Goal: Share content: Share content

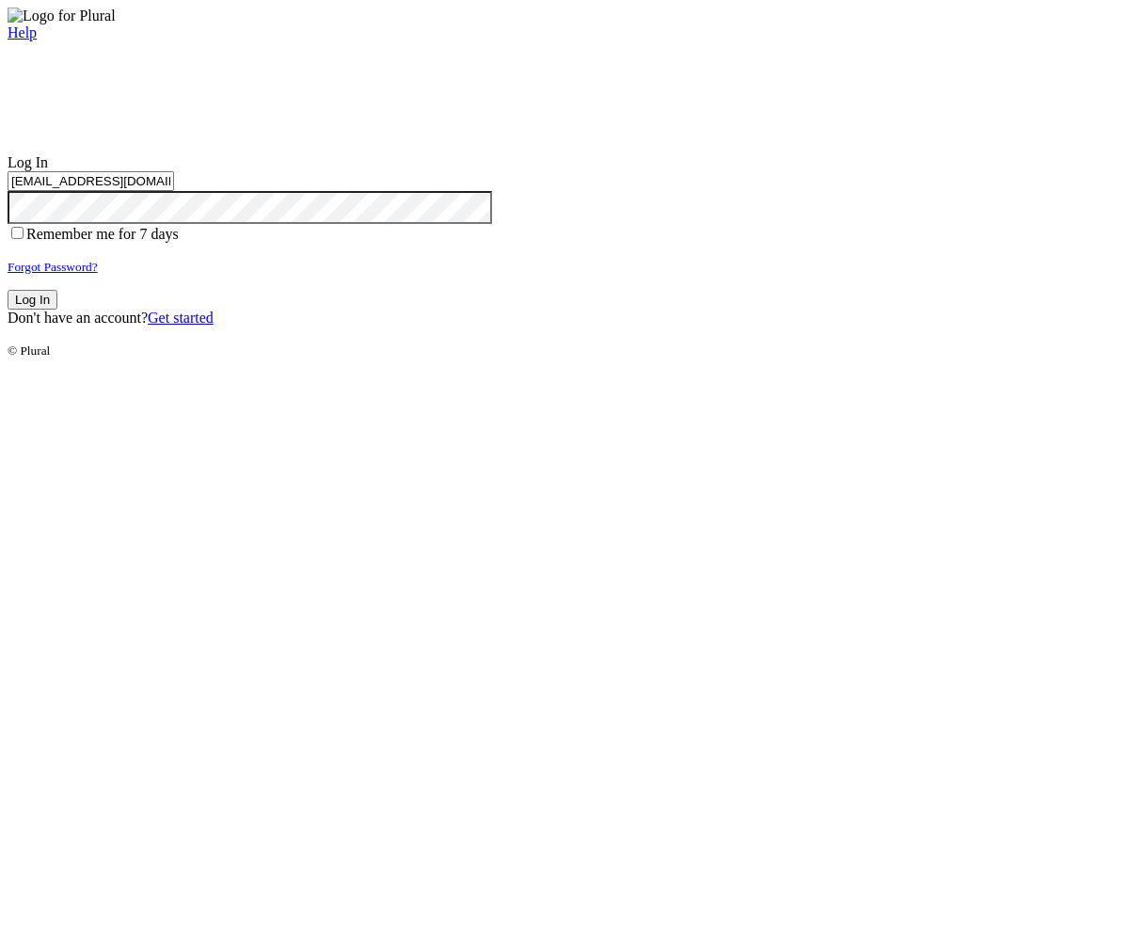
type input "test-1757001500-3@civiceagle.com"
click at [57, 310] on button "Log In" at bounding box center [33, 300] width 50 height 20
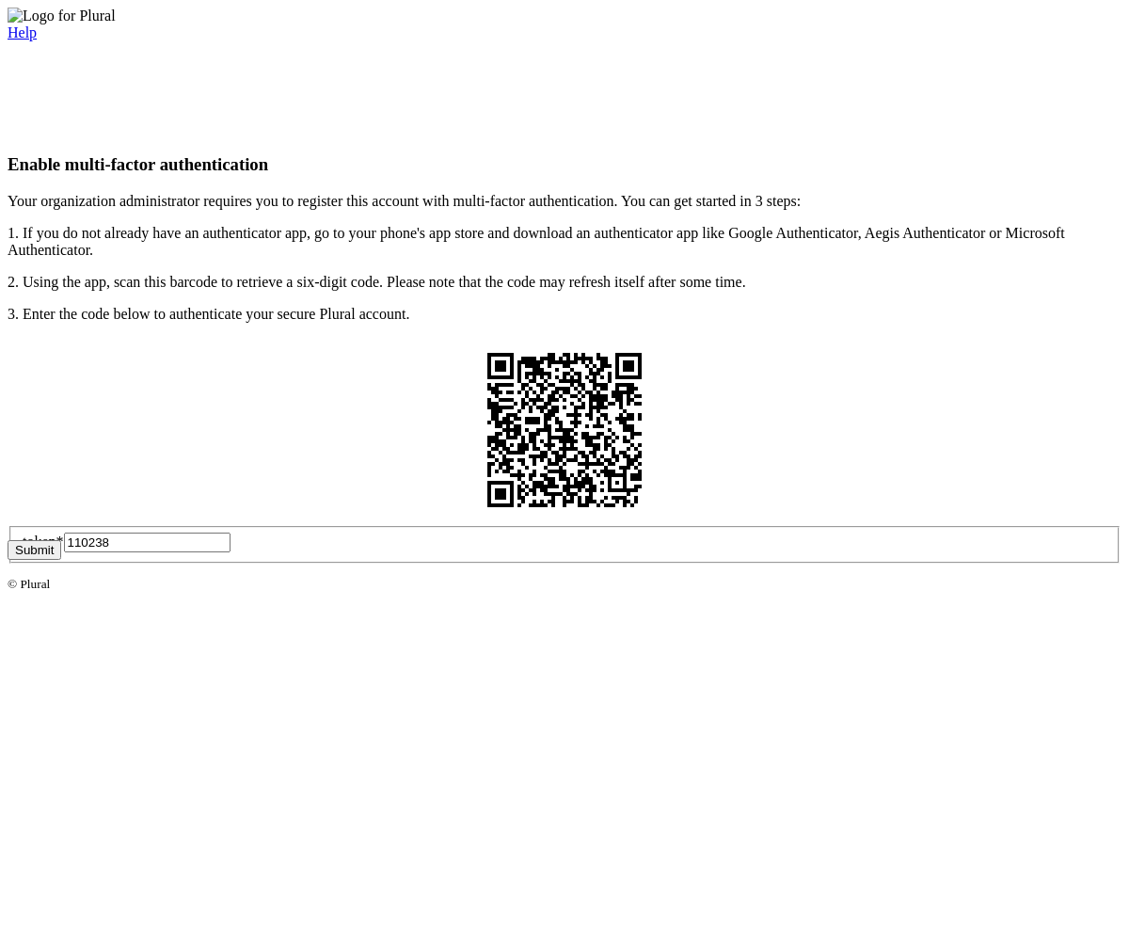
type input "110238"
click at [61, 560] on button "Submit" at bounding box center [35, 550] width 54 height 20
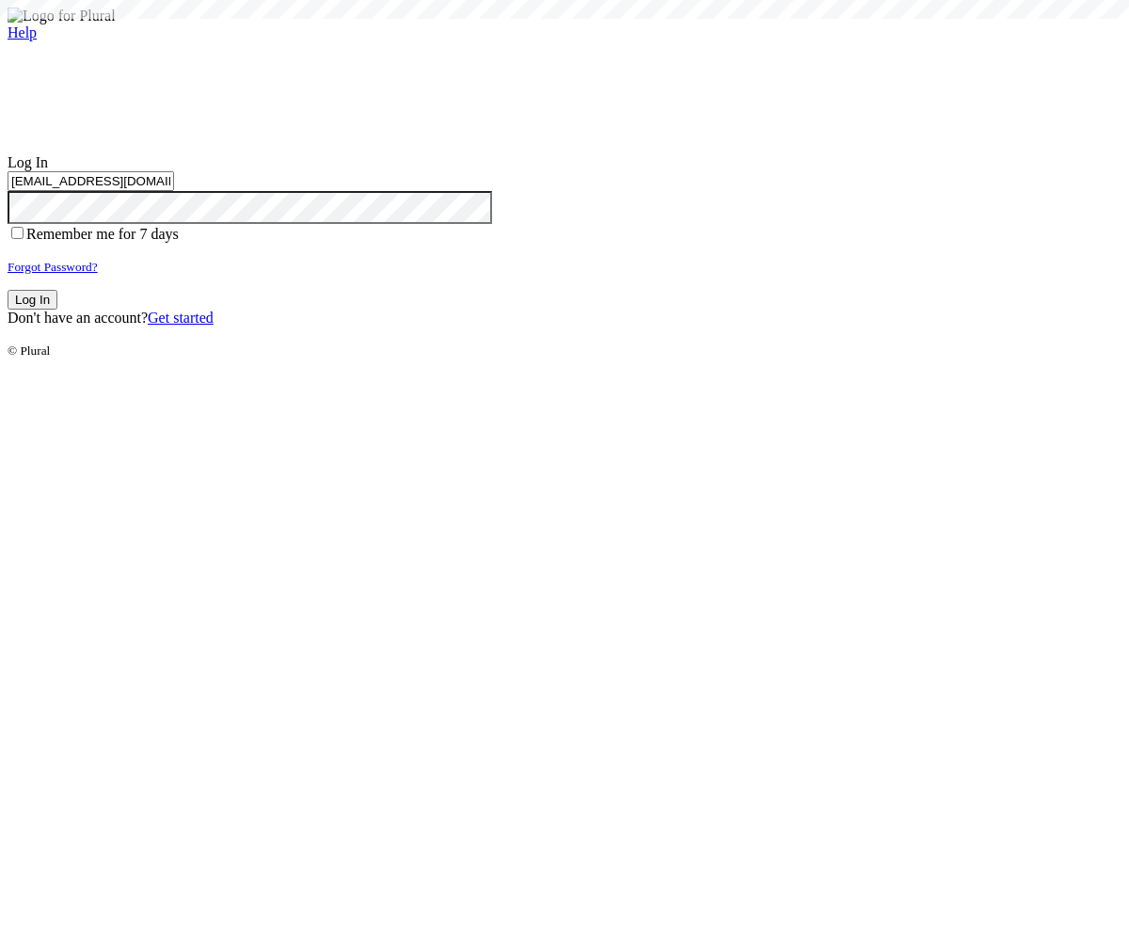
type input "test-1757001500-3@civiceagle.com"
click at [57, 310] on button "Log In" at bounding box center [33, 300] width 50 height 20
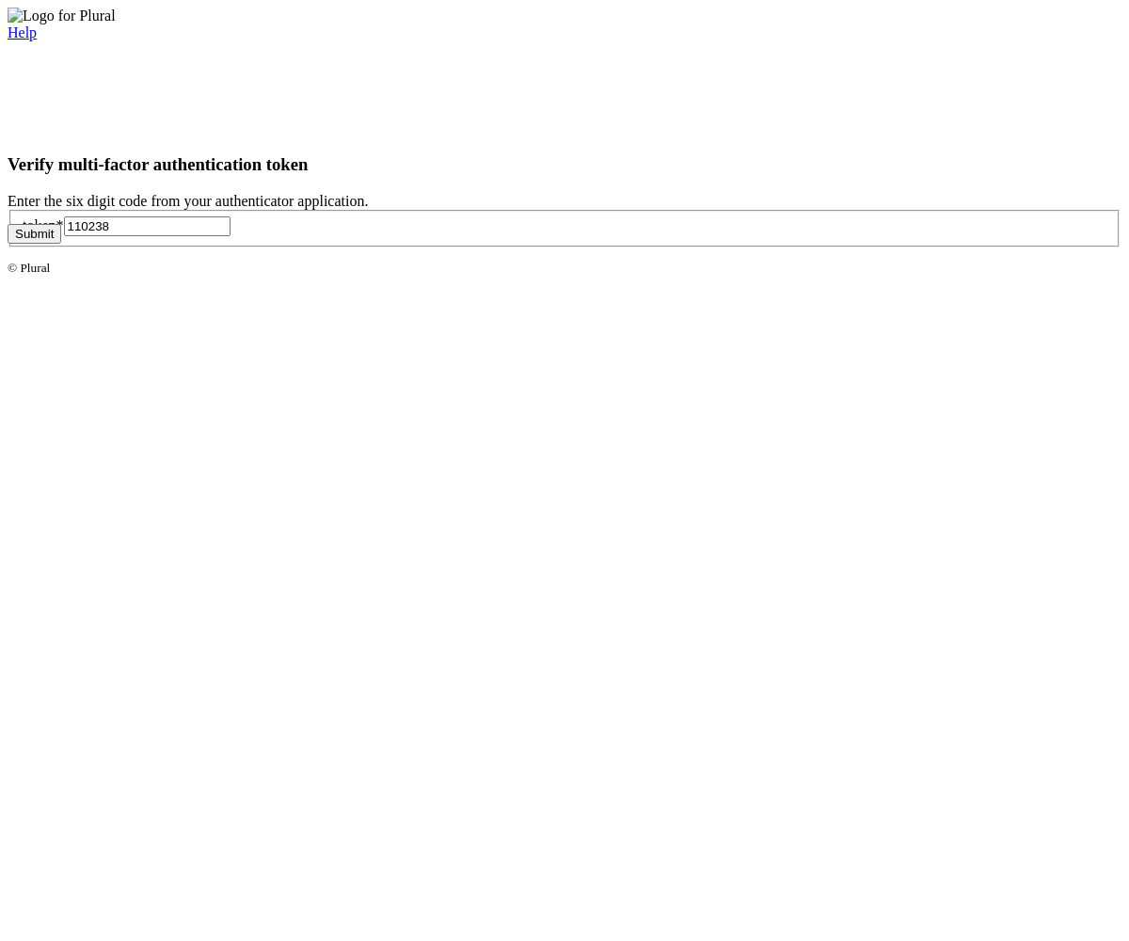
type input "110238"
click at [61, 244] on button "Submit" at bounding box center [35, 234] width 54 height 20
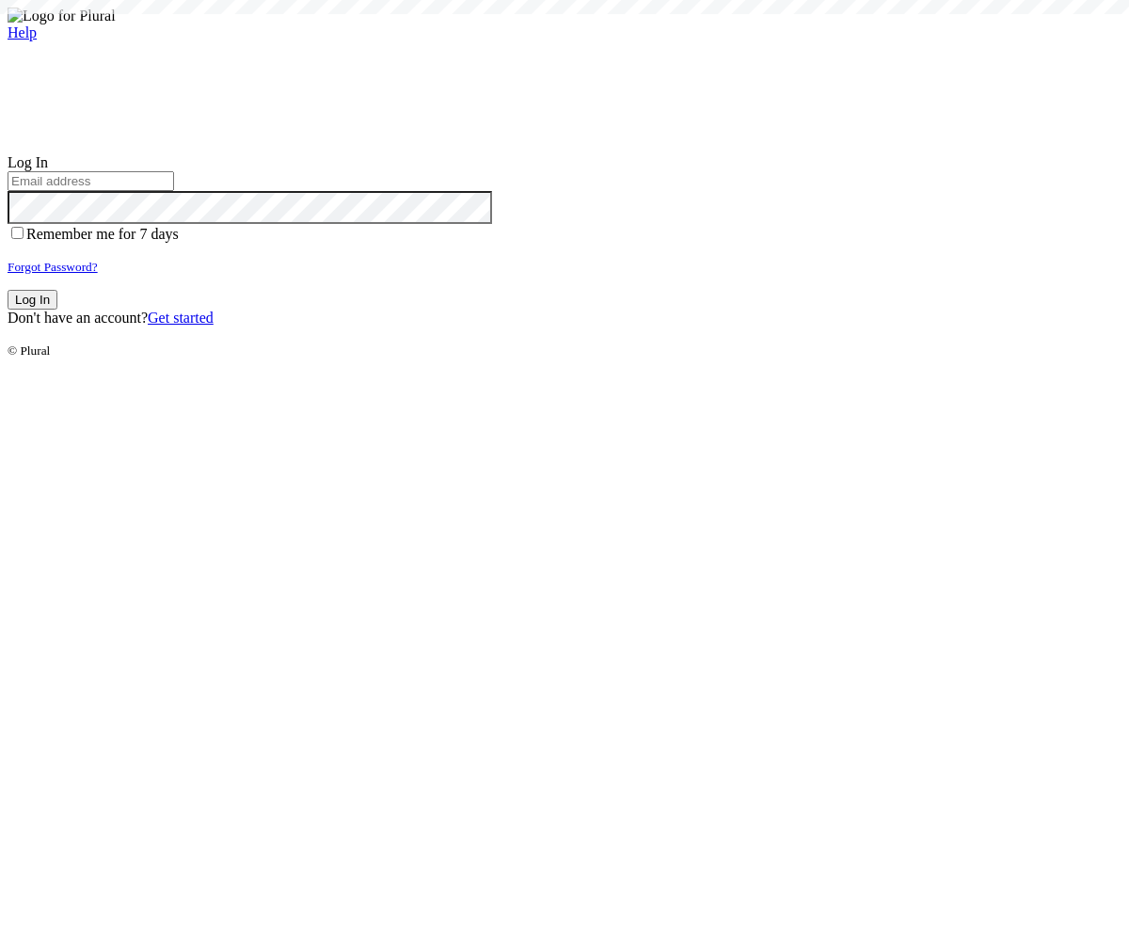
click at [98, 274] on small "Forgot Password?" at bounding box center [53, 267] width 90 height 14
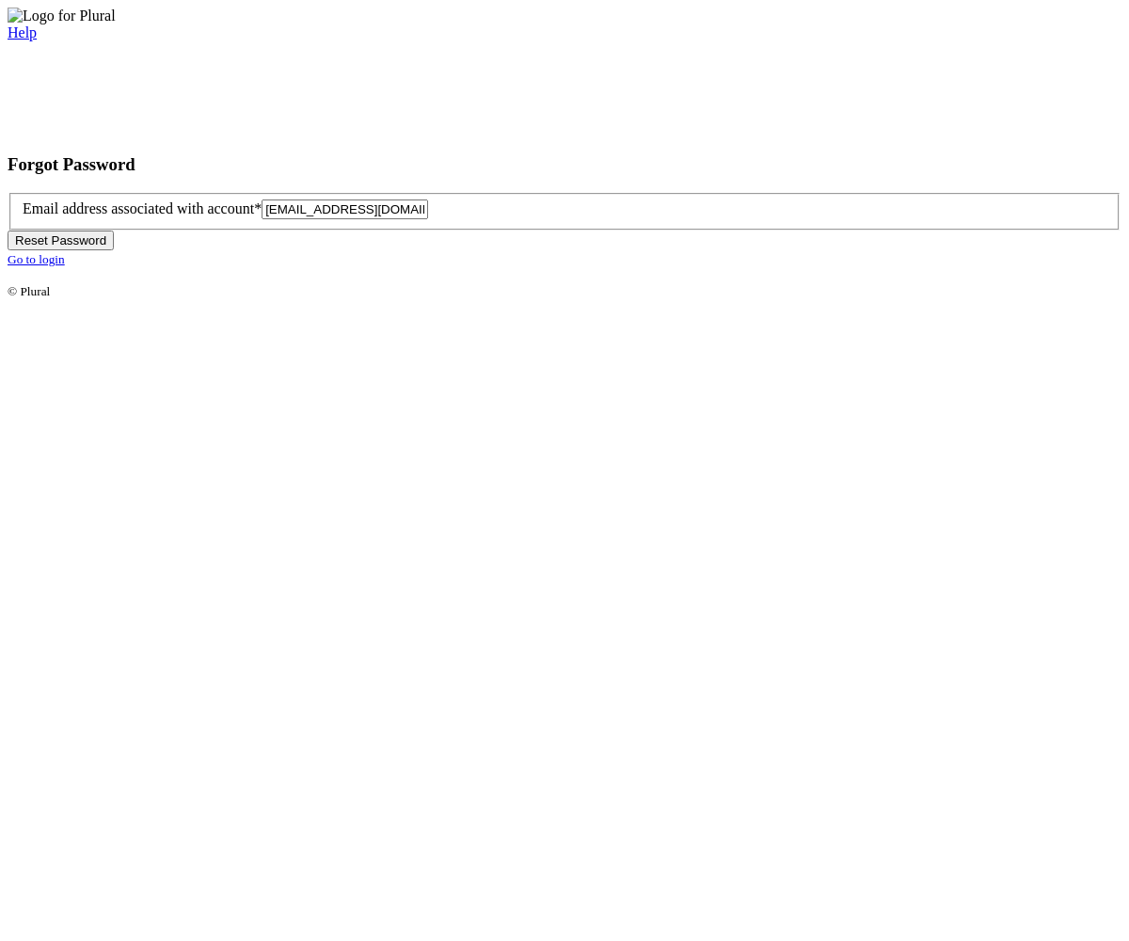
type input "[EMAIL_ADDRESS][DOMAIN_NAME]"
click at [114, 250] on button "Reset Password" at bounding box center [61, 241] width 106 height 20
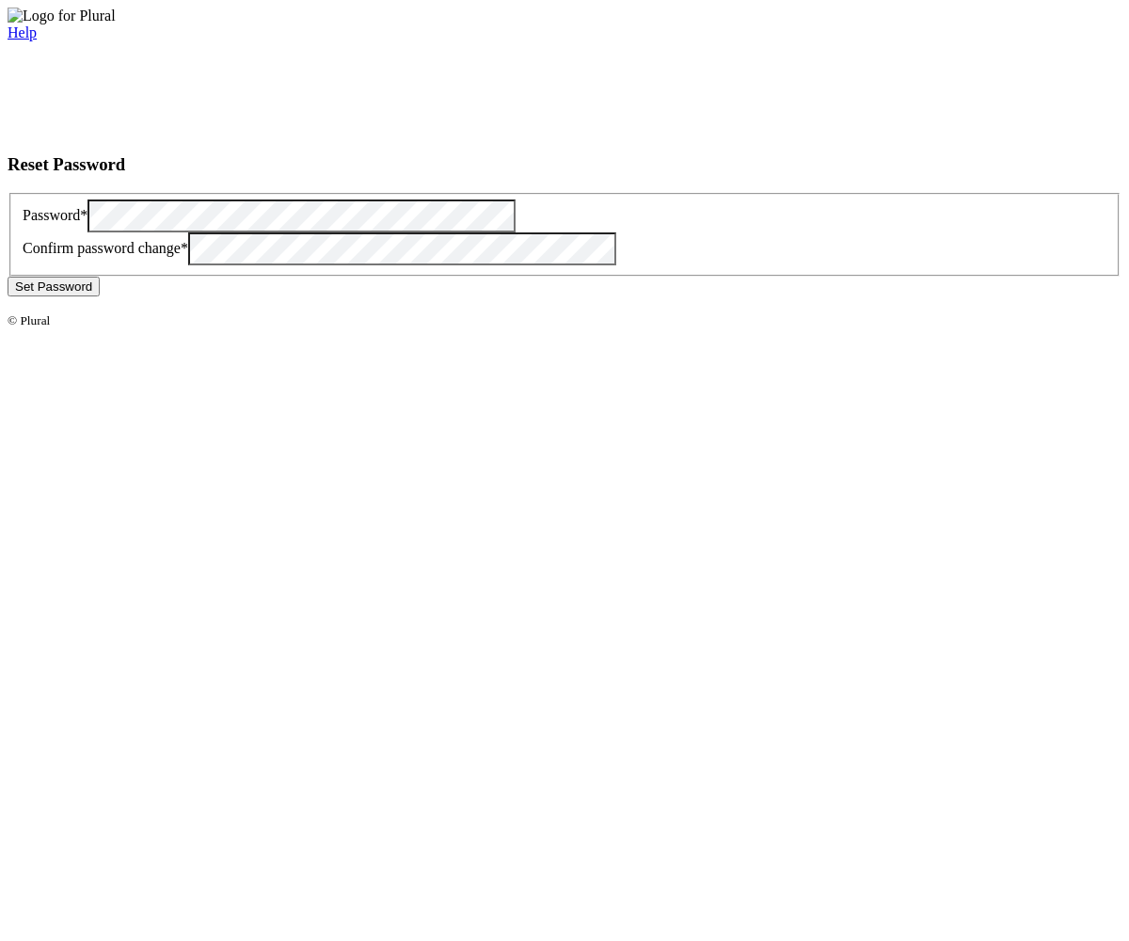
click at [100, 296] on button "Set Password" at bounding box center [54, 287] width 92 height 20
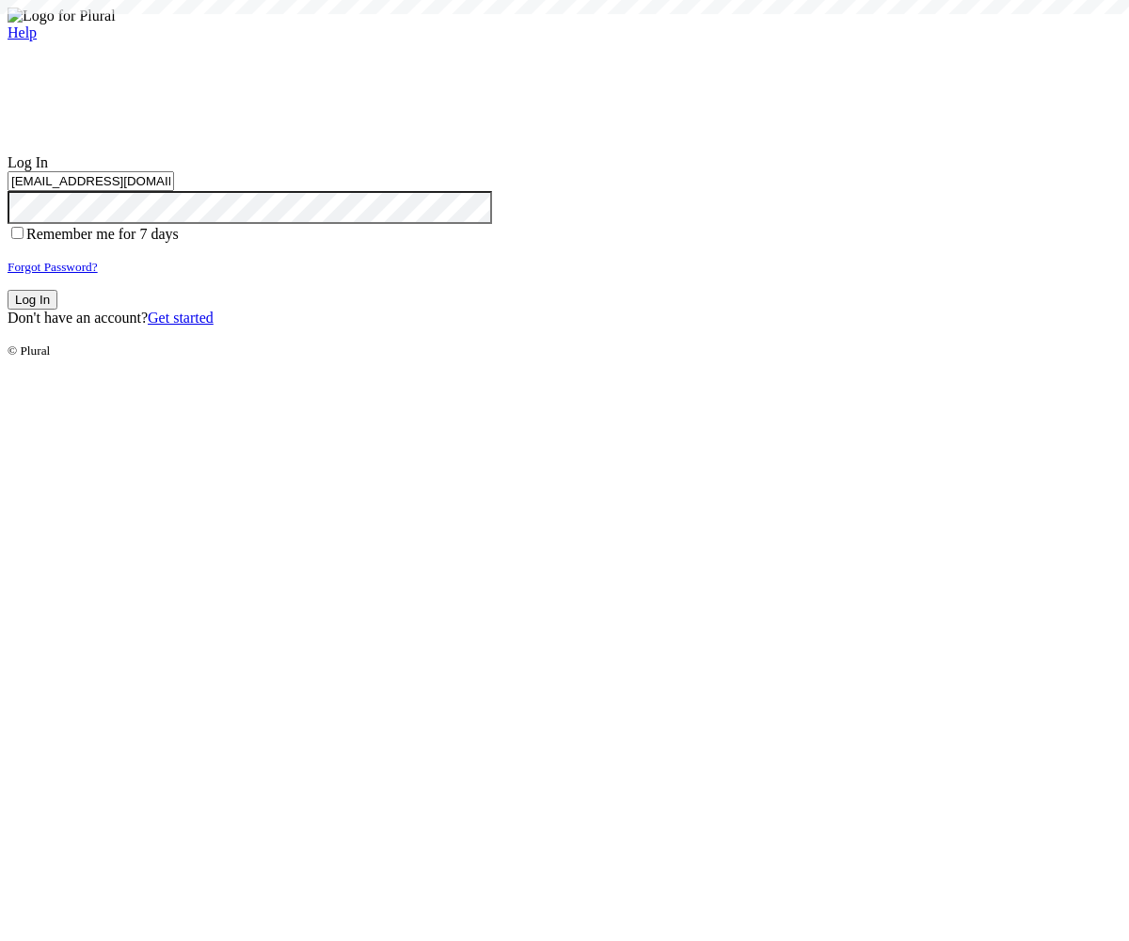
type input "[EMAIL_ADDRESS][DOMAIN_NAME]"
click at [57, 310] on button "Log In" at bounding box center [33, 300] width 50 height 20
type input "test-1757001518-9@civiceagle.com"
click at [57, 310] on button "Log In" at bounding box center [33, 300] width 50 height 20
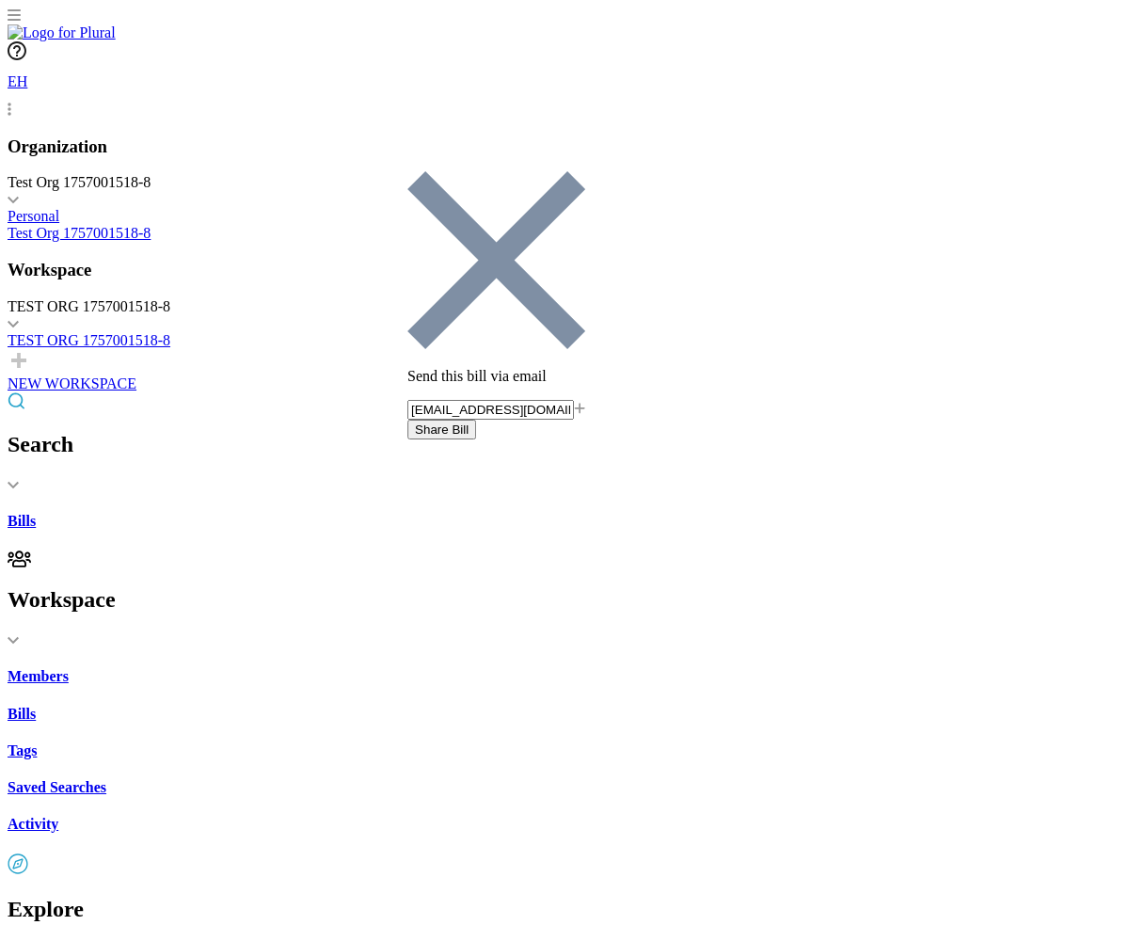
type input "share-email-test@civiceagle-test.com"
click at [476, 420] on button "Share Bill" at bounding box center [442, 430] width 69 height 20
